Goal: Task Accomplishment & Management: Complete application form

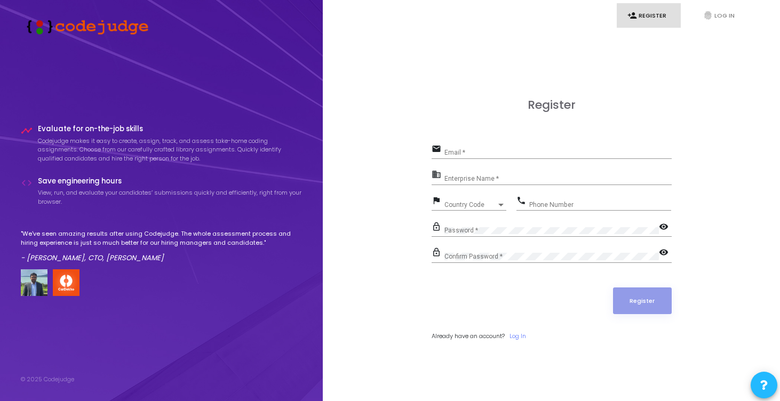
click at [478, 149] on input "Email *" at bounding box center [558, 152] width 227 height 7
type input "[EMAIL_ADDRESS][DOMAIN_NAME]"
click at [500, 174] on div "Enterprise Name *" at bounding box center [558, 176] width 227 height 17
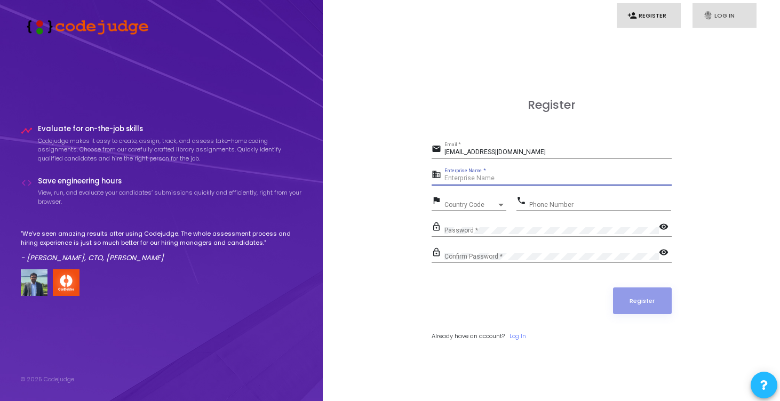
click at [707, 9] on link "fingerprint Log In" at bounding box center [725, 15] width 64 height 25
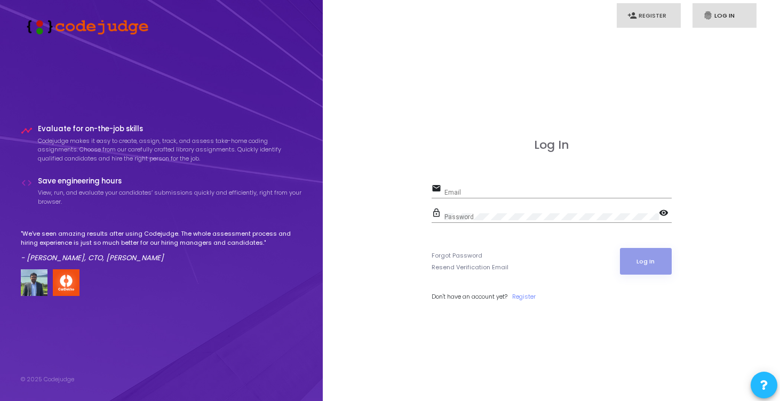
click at [660, 16] on link "person_add Register" at bounding box center [649, 15] width 64 height 25
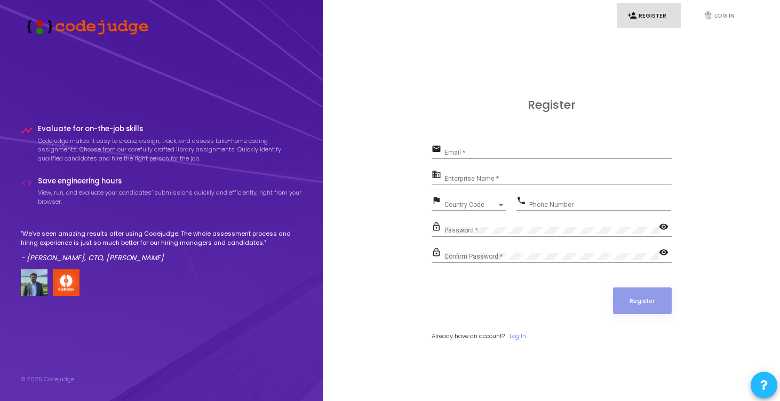
drag, startPoint x: 55, startPoint y: 24, endPoint x: 261, endPoint y: 2, distance: 207.2
click at [482, 150] on input "Email *" at bounding box center [558, 152] width 227 height 7
type input "[EMAIL_ADDRESS][DOMAIN_NAME]"
click at [480, 175] on div "Enterprise Name *" at bounding box center [558, 176] width 227 height 17
click at [477, 177] on input "pi" at bounding box center [558, 178] width 227 height 7
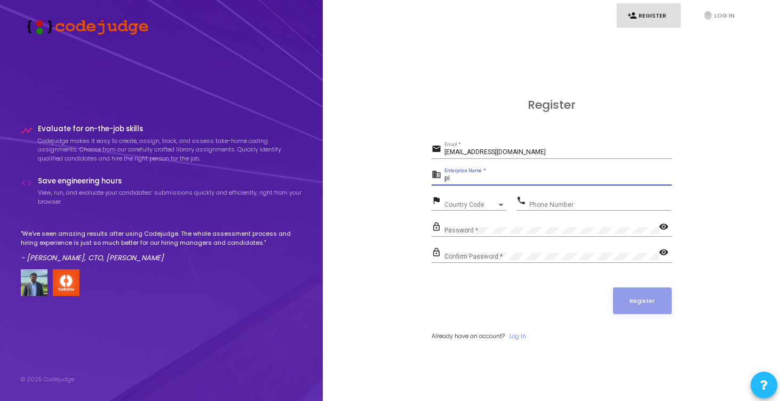
type input "p"
paste input "Payoneer"
type input "Payoneer"
click at [463, 205] on span "Country Code" at bounding box center [471, 205] width 52 height 6
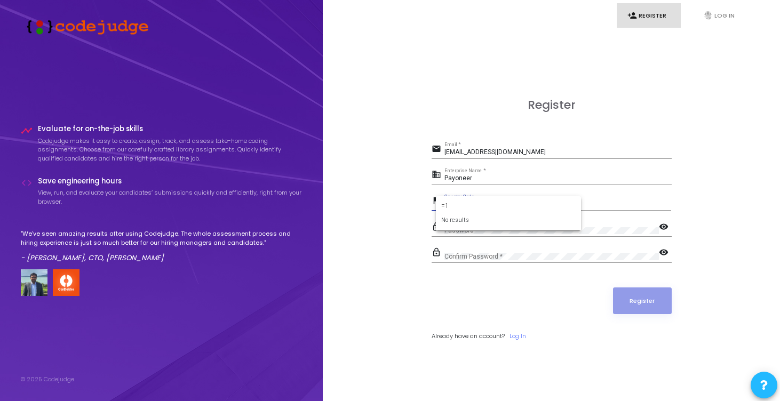
type input "="
type input "+19"
click at [592, 200] on div at bounding box center [390, 200] width 780 height 401
click at [475, 204] on span "Country Code" at bounding box center [471, 205] width 52 height 6
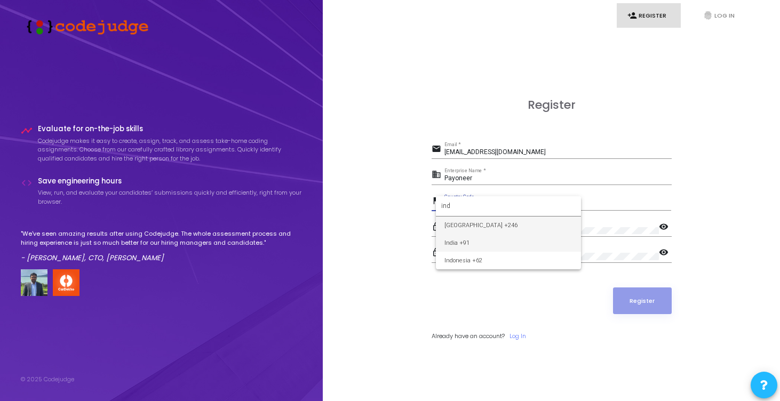
type input "ind"
click at [488, 238] on span "India +91" at bounding box center [509, 243] width 128 height 18
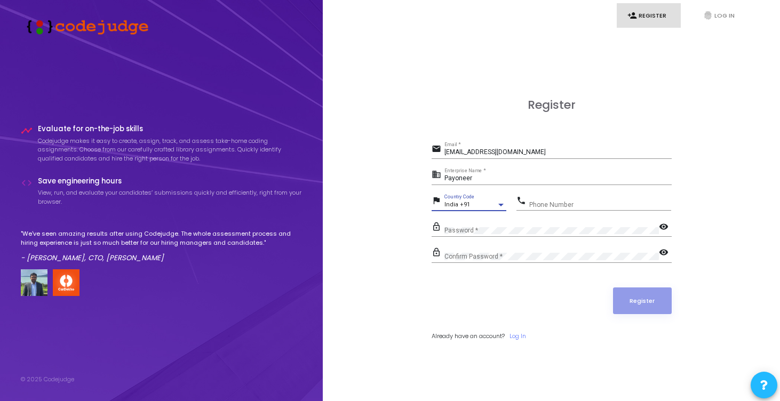
click at [551, 202] on input "Phone Number" at bounding box center [600, 204] width 142 height 7
type input "9560487163"
click at [541, 177] on input "Payoneer" at bounding box center [558, 178] width 227 height 7
type input "P"
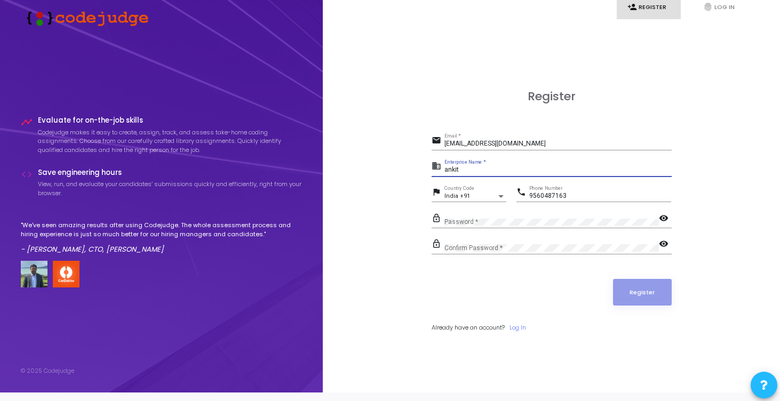
scroll to position [20, 0]
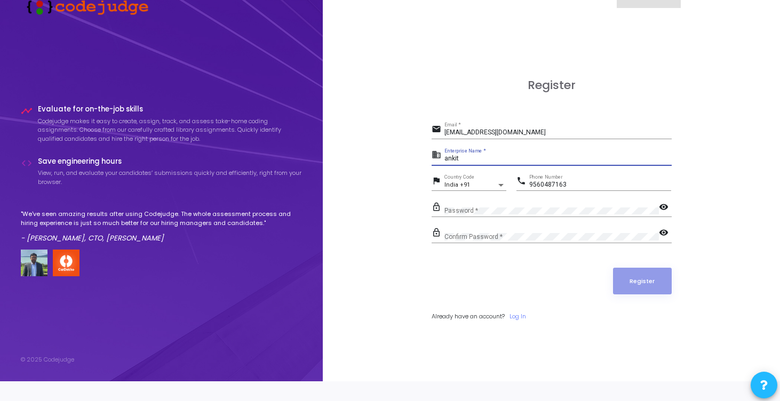
type input "ankit"
click at [665, 206] on mat-icon "visibility" at bounding box center [665, 208] width 13 height 13
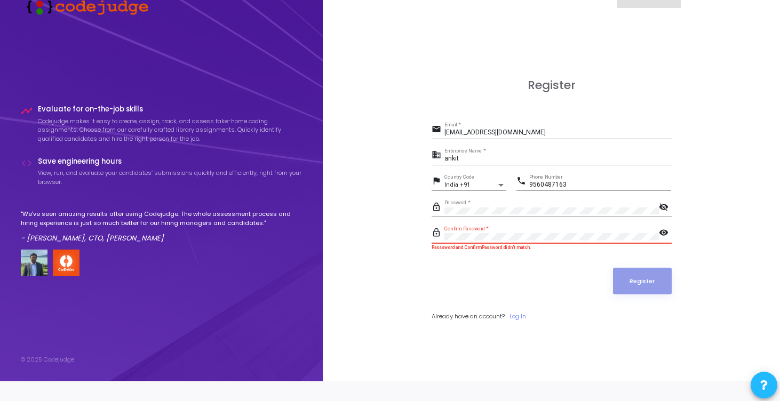
click at [663, 233] on mat-icon "visibility" at bounding box center [665, 233] width 13 height 13
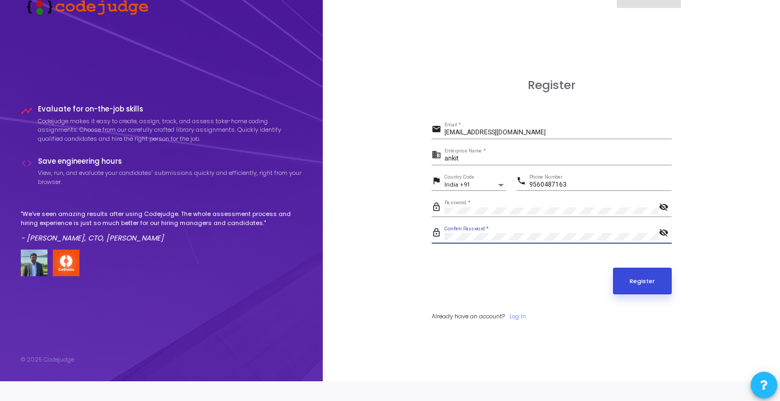
click at [654, 279] on button "Register" at bounding box center [642, 281] width 59 height 27
